Goal: Check status: Check status

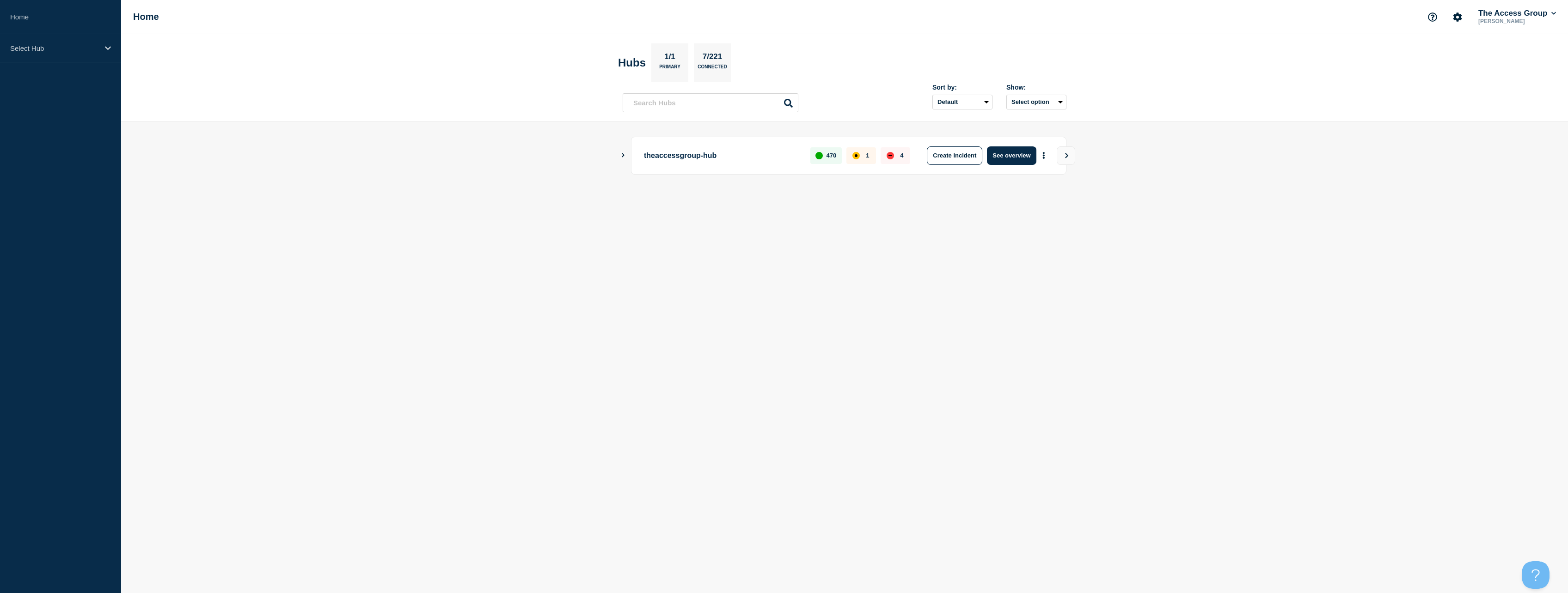
click at [621, 156] on icon "Show Connected Hubs" at bounding box center [623, 155] width 6 height 5
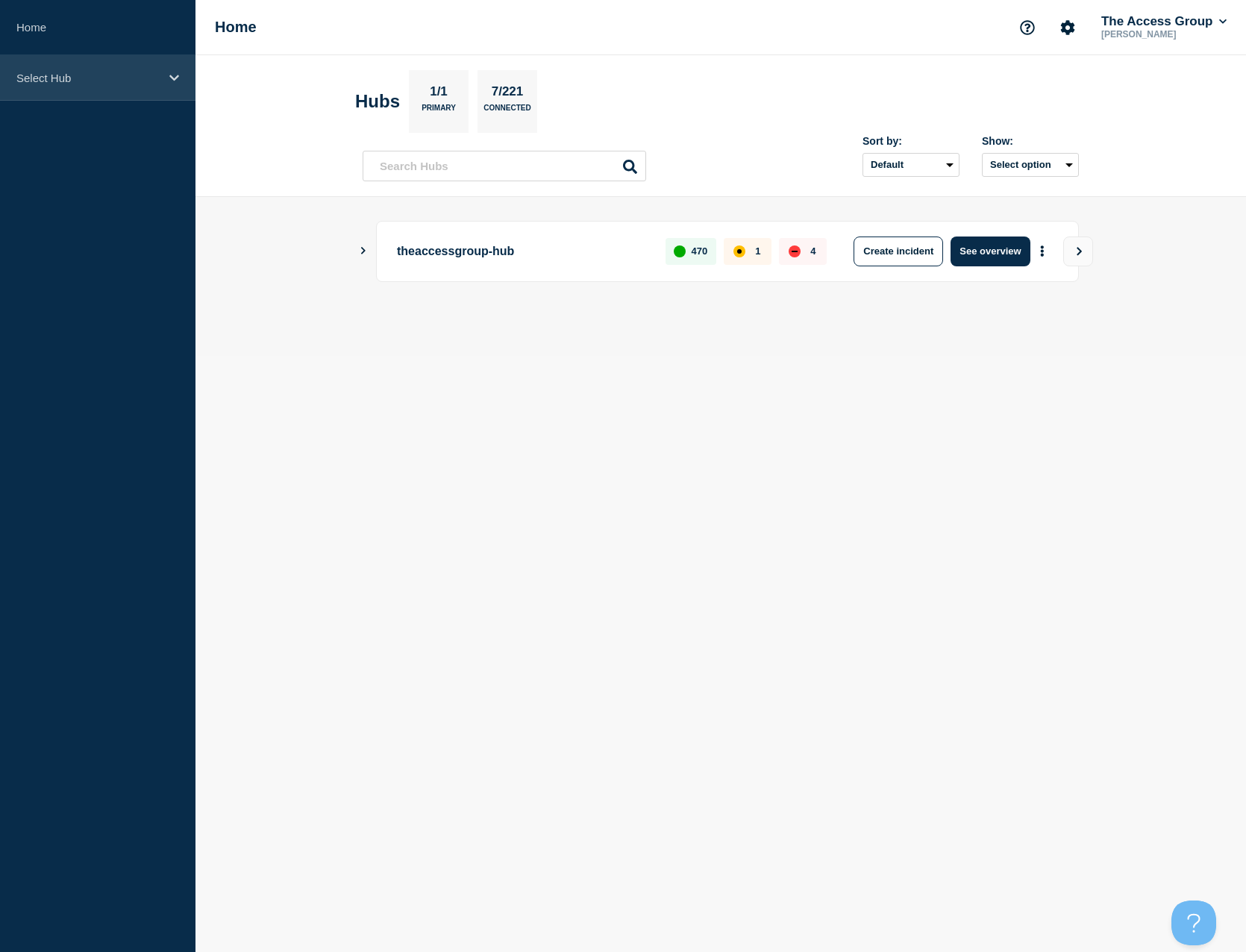
click at [74, 75] on p "Select Hub" at bounding box center [88, 78] width 143 height 13
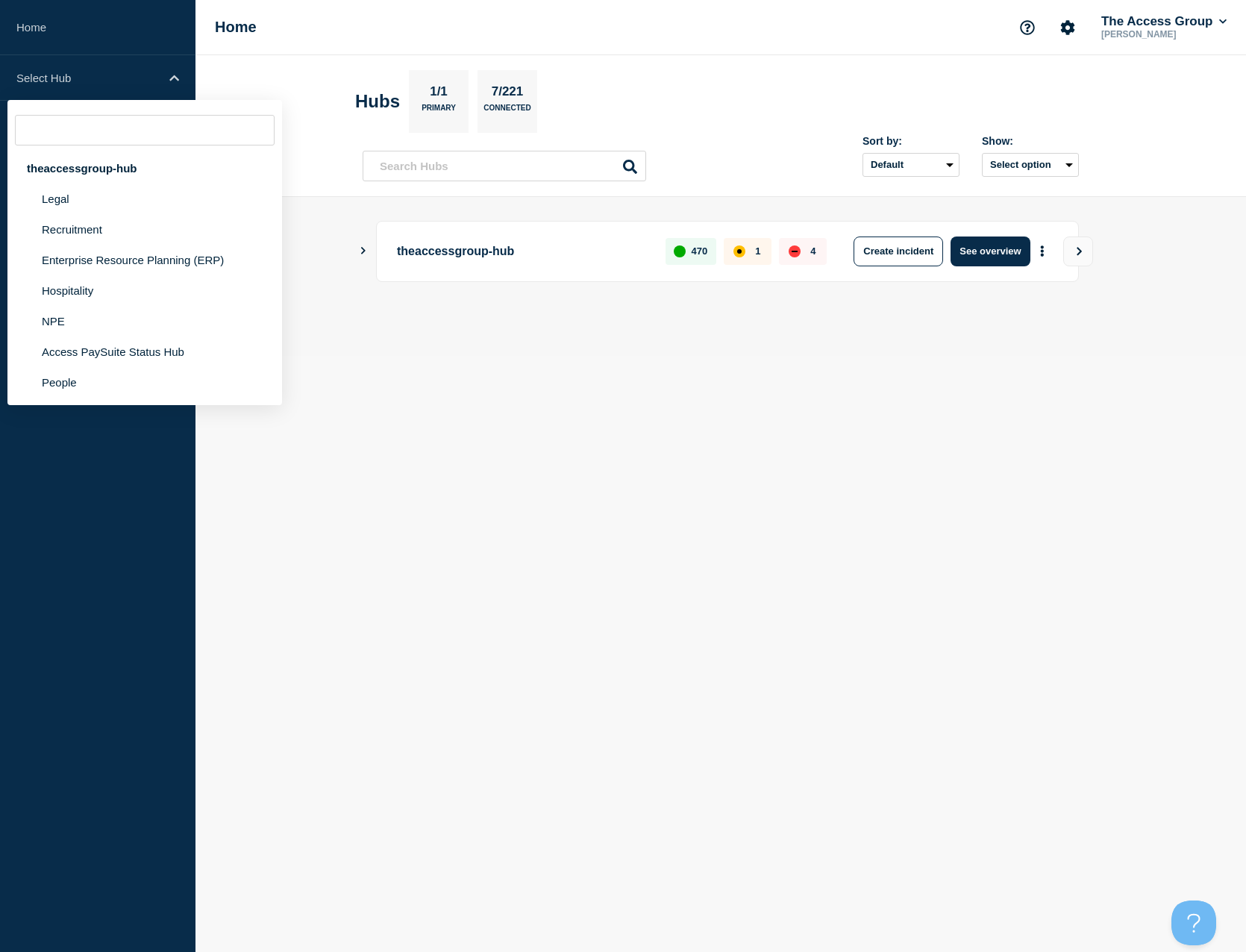
click at [364, 251] on icon "Show Connected Hubs" at bounding box center [364, 251] width 10 height 8
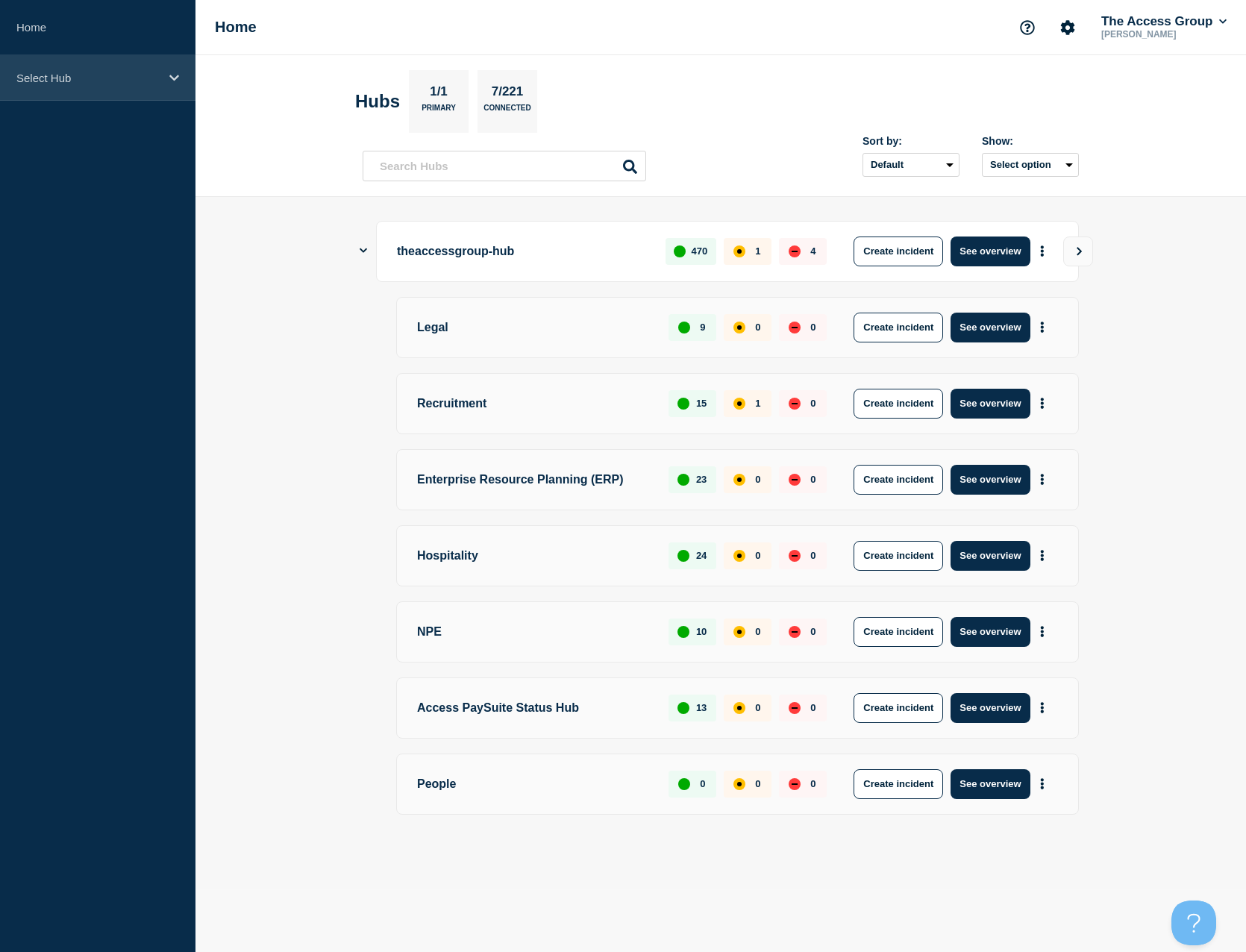
click at [181, 76] on div "Select Hub" at bounding box center [97, 78] width 196 height 45
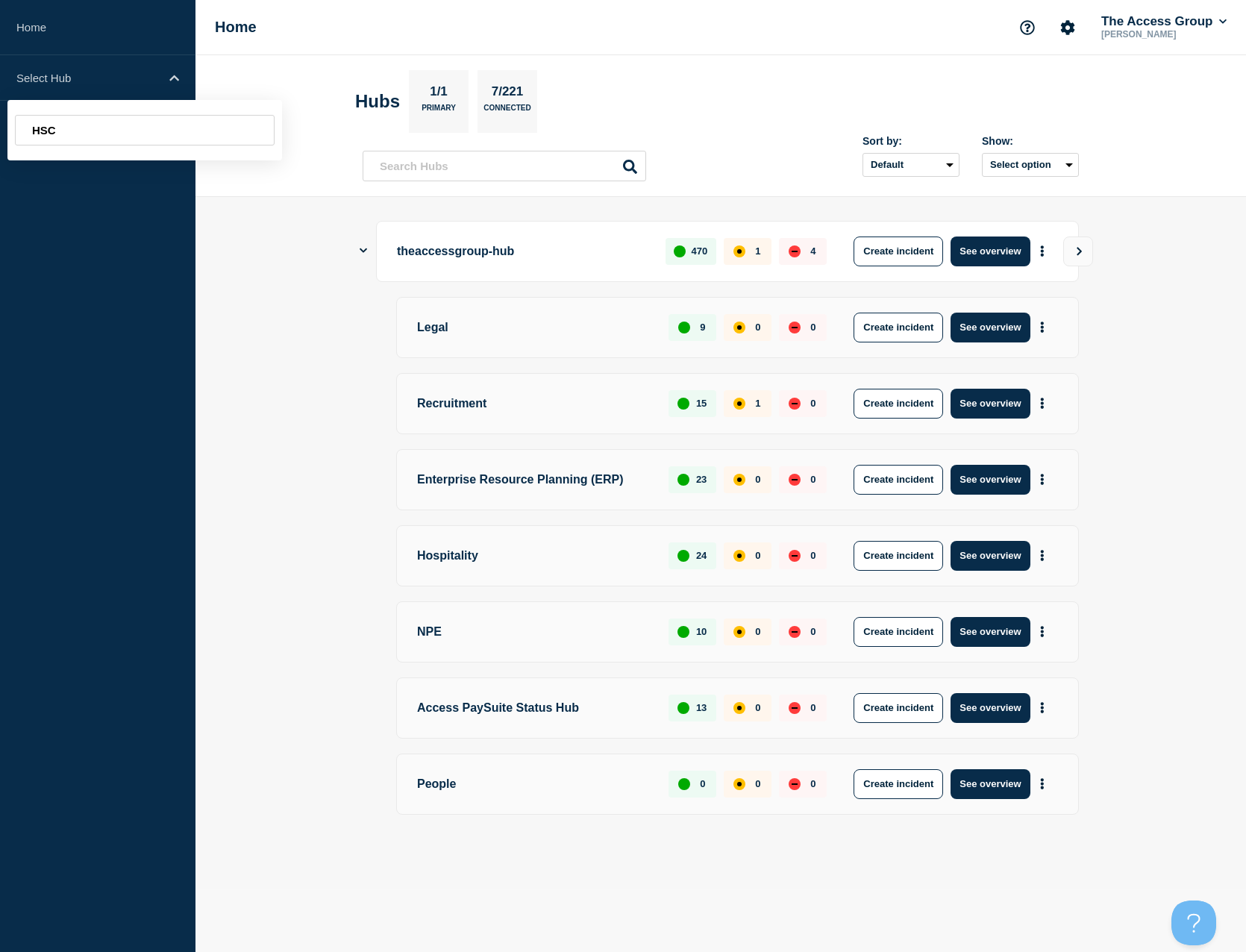
type input "HSC"
click at [204, 277] on main "theaccessgroup-hub 470 1 4 Create incident See overview Legal 9 0 0 Create inci…" at bounding box center [720, 542] width 1050 height 692
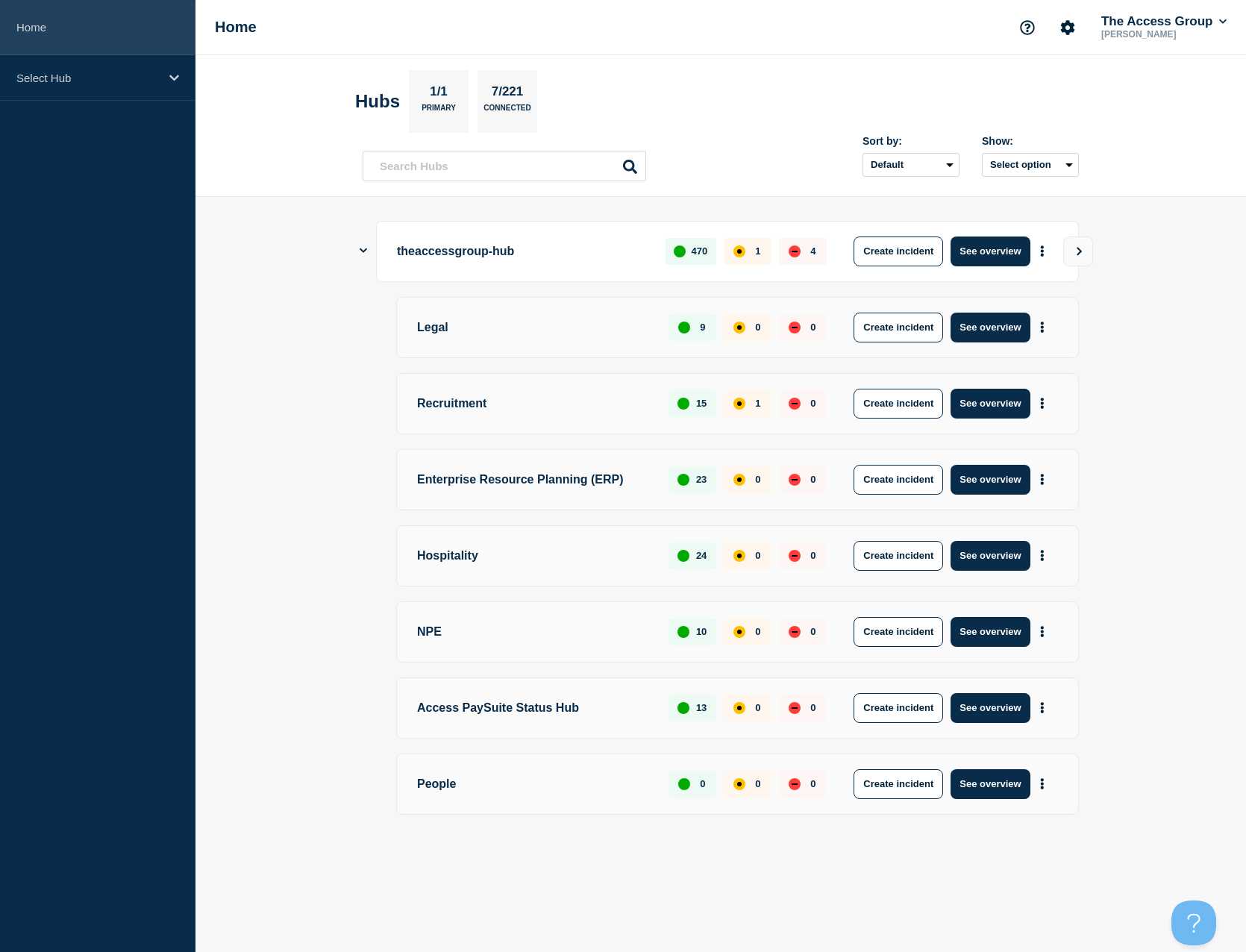
click at [51, 24] on link "Home" at bounding box center [97, 28] width 196 height 55
click at [979, 252] on button "See overview" at bounding box center [991, 252] width 79 height 29
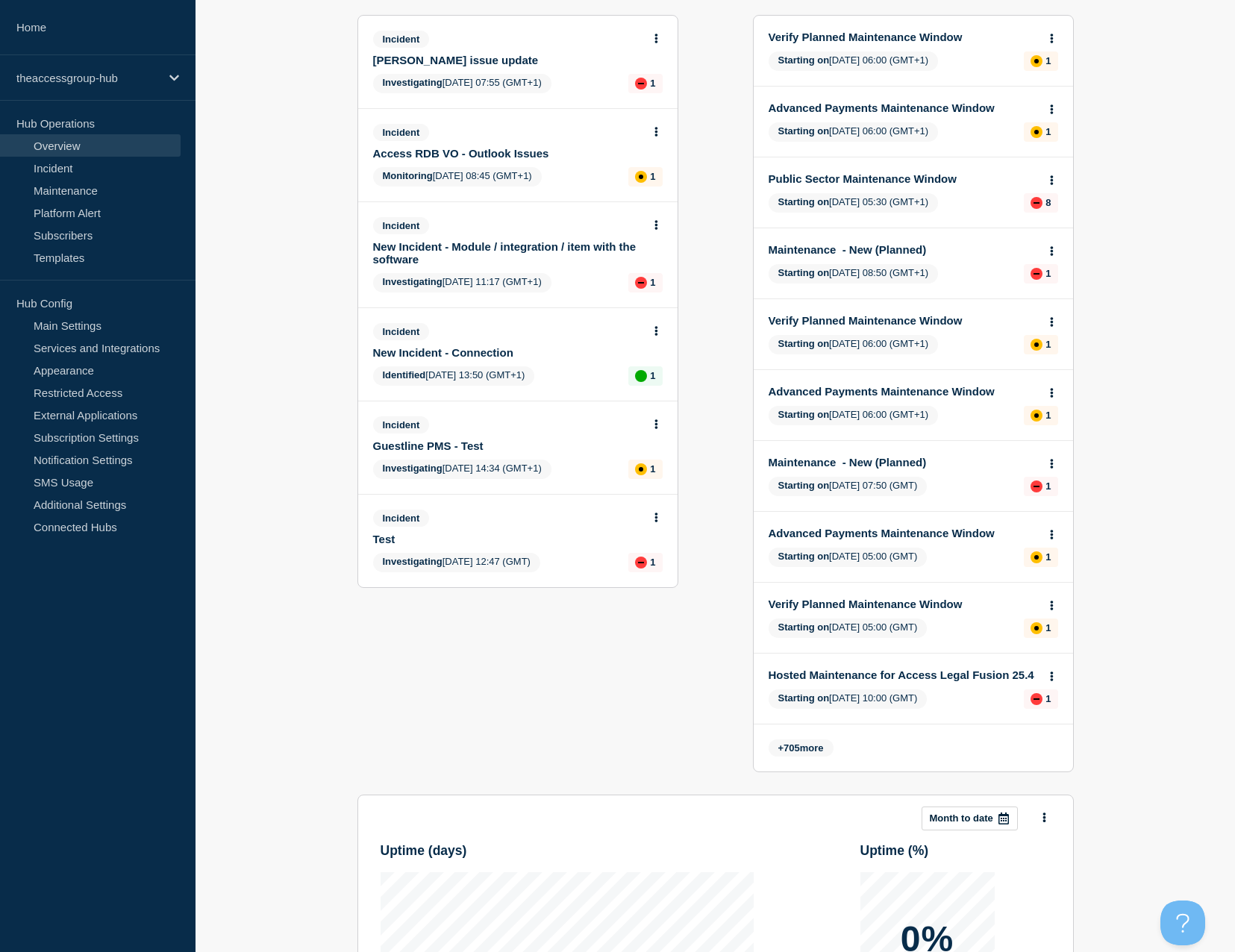
scroll to position [165, 0]
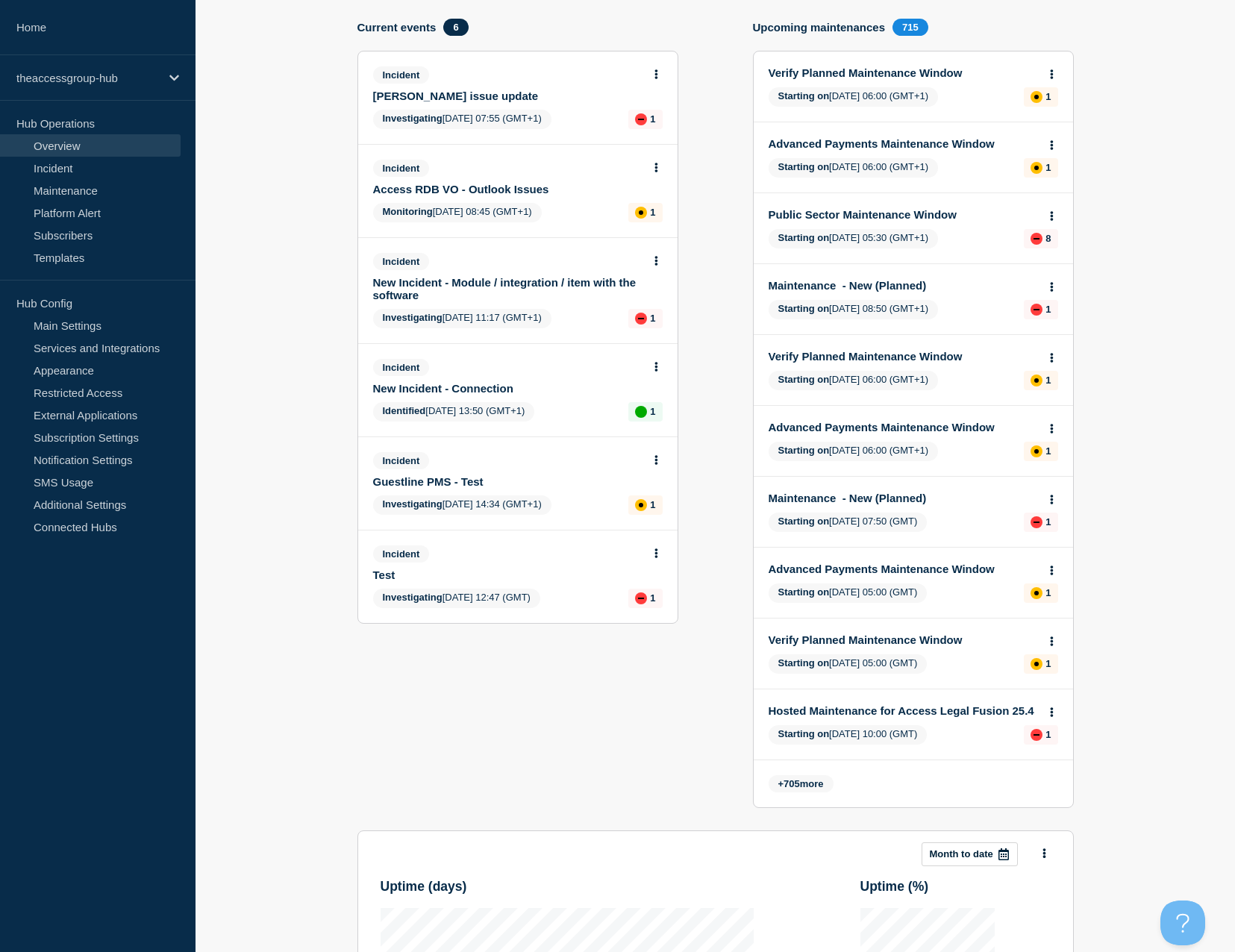
click at [504, 389] on link "New Incident - Connection" at bounding box center [508, 388] width 269 height 13
click at [660, 365] on button at bounding box center [655, 367] width 13 height 13
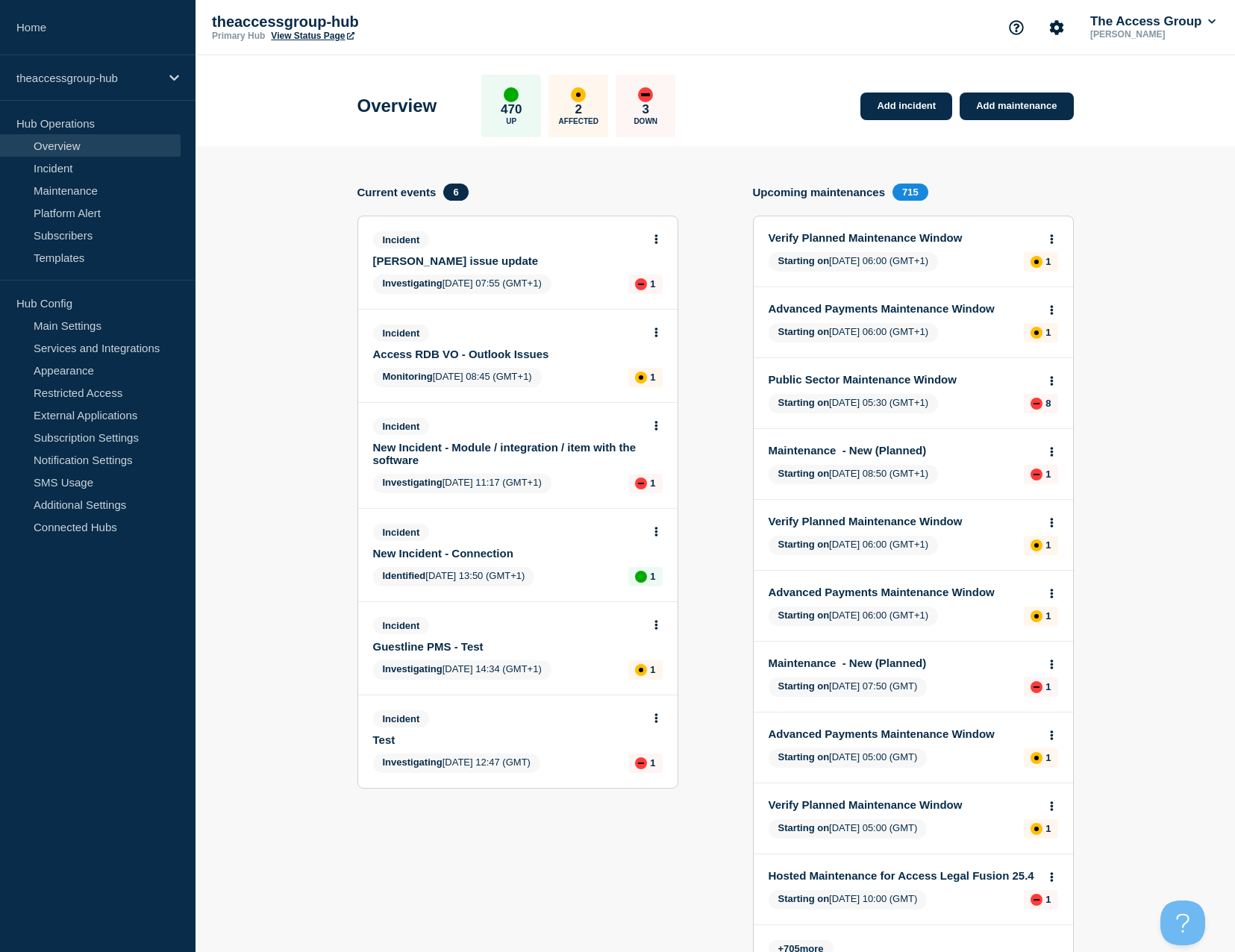
click at [66, 141] on link "Overview" at bounding box center [90, 145] width 181 height 23
